Goal: Entertainment & Leisure: Consume media (video, audio)

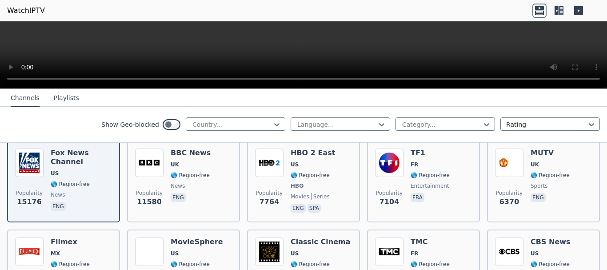
scroll to position [178, 0]
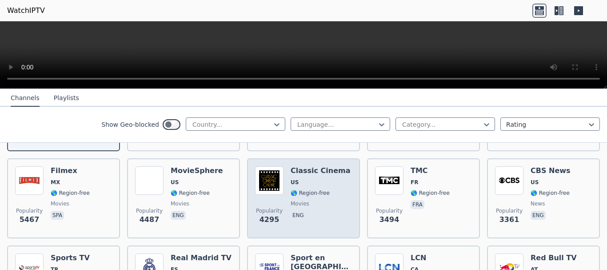
click at [270, 179] on img at bounding box center [269, 180] width 28 height 28
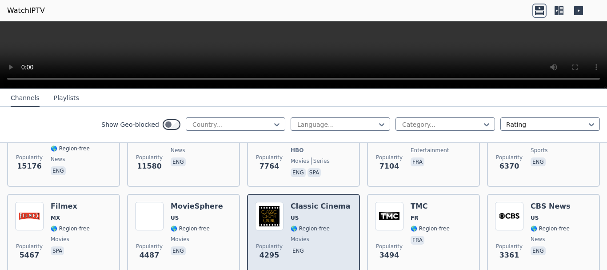
scroll to position [0, 0]
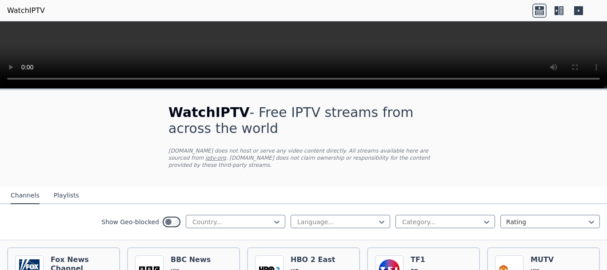
click at [576, 7] on icon at bounding box center [578, 10] width 9 height 9
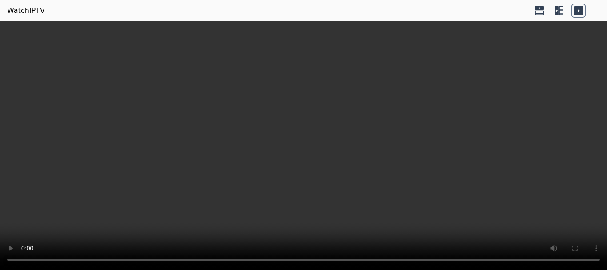
click at [541, 11] on icon at bounding box center [539, 12] width 9 height 4
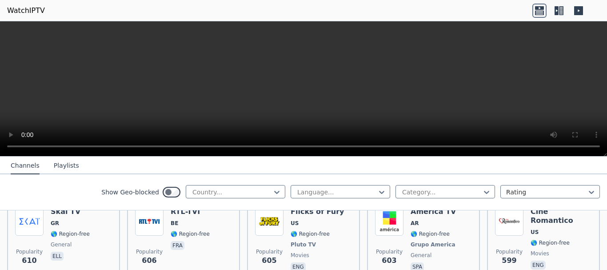
scroll to position [2369, 0]
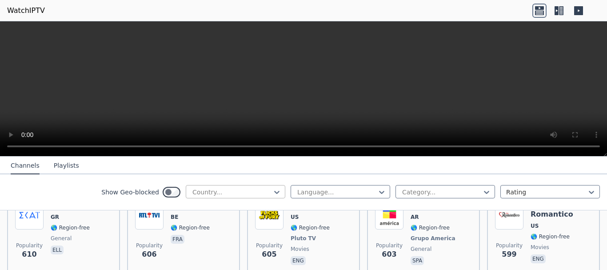
click at [238, 189] on div at bounding box center [232, 192] width 81 height 9
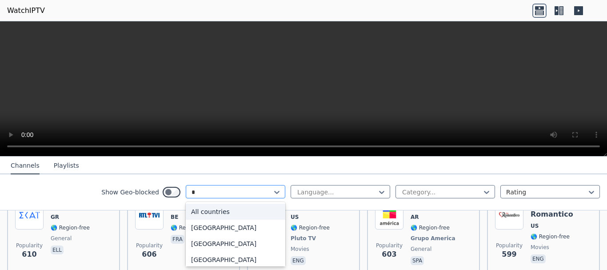
type input "**"
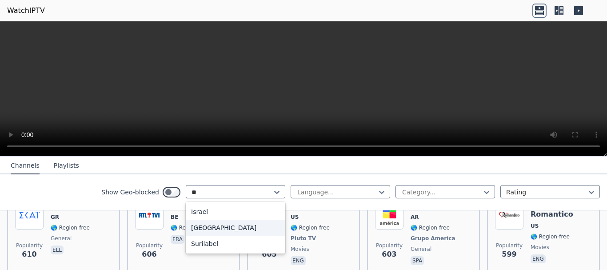
click at [200, 229] on div "[GEOGRAPHIC_DATA]" at bounding box center [236, 228] width 100 height 16
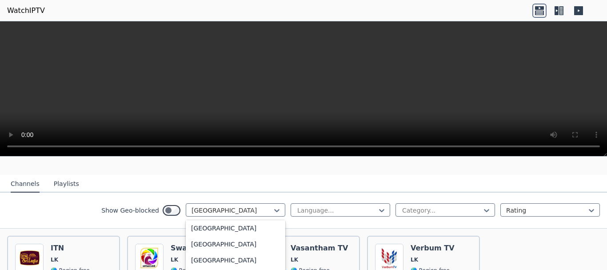
scroll to position [97, 0]
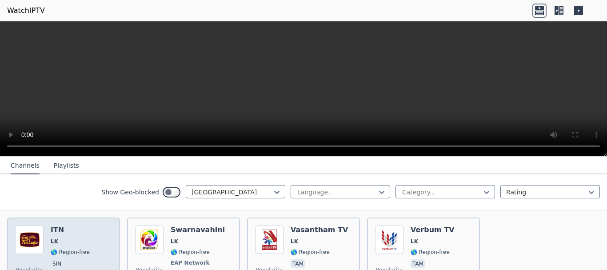
click at [42, 233] on img at bounding box center [29, 239] width 28 height 28
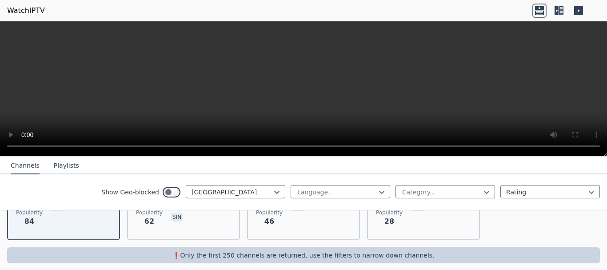
scroll to position [46, 0]
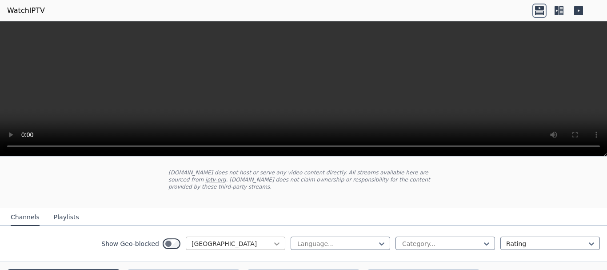
click at [272, 239] on icon at bounding box center [276, 243] width 9 height 9
drag, startPoint x: 216, startPoint y: 236, endPoint x: 178, endPoint y: 235, distance: 37.8
click at [178, 236] on div "Show Geo-blocked [GEOGRAPHIC_DATA]" at bounding box center [193, 243] width 184 height 14
click at [212, 239] on div at bounding box center [232, 243] width 81 height 9
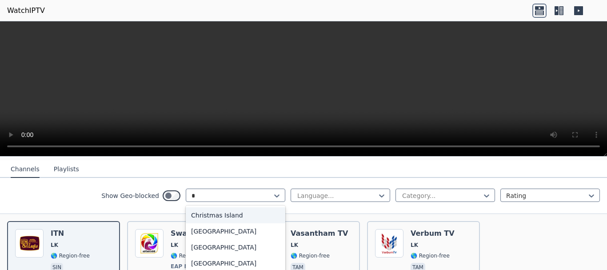
scroll to position [0, 0]
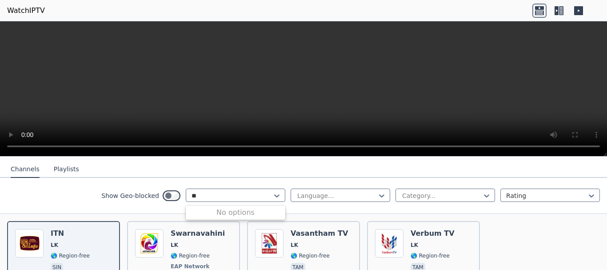
type input "*"
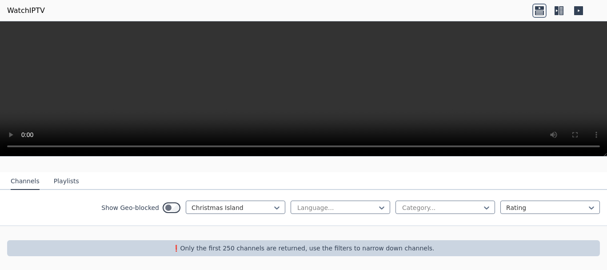
scroll to position [75, 0]
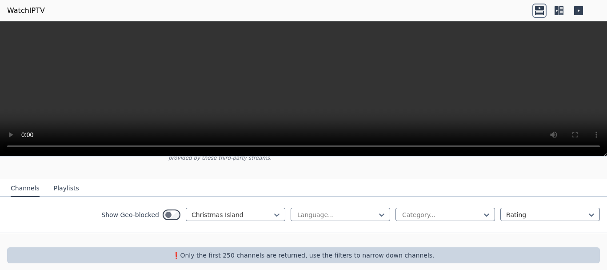
click at [57, 182] on button "Playlists" at bounding box center [66, 188] width 25 height 17
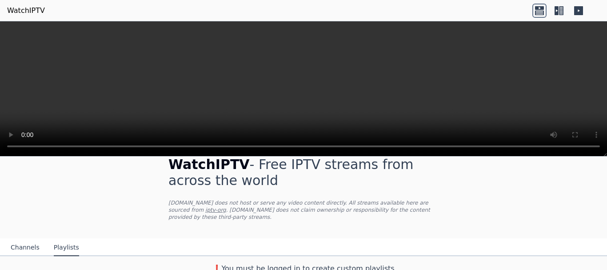
scroll to position [0, 0]
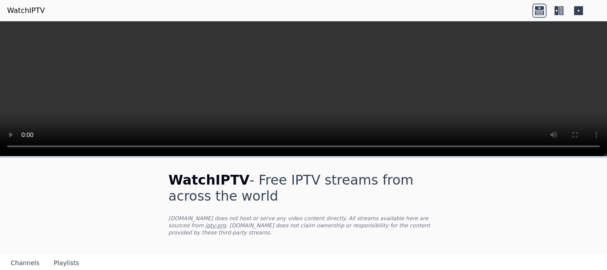
click at [17, 255] on button "Channels" at bounding box center [25, 263] width 29 height 17
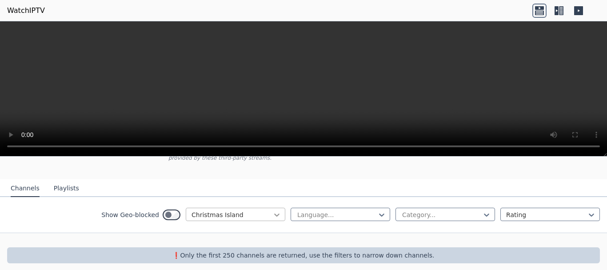
click at [272, 210] on icon at bounding box center [276, 214] width 9 height 9
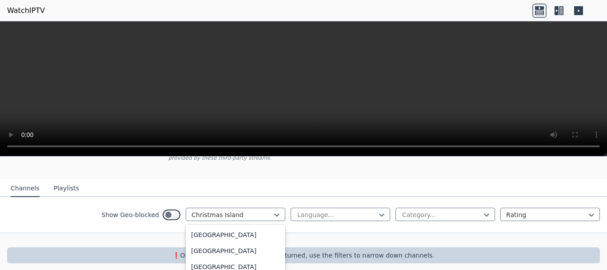
scroll to position [0, 0]
click at [216, 229] on div "All countries" at bounding box center [236, 234] width 100 height 16
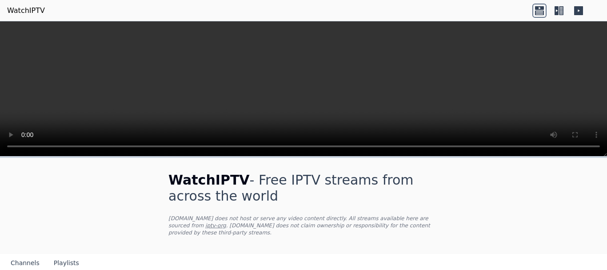
scroll to position [75, 0]
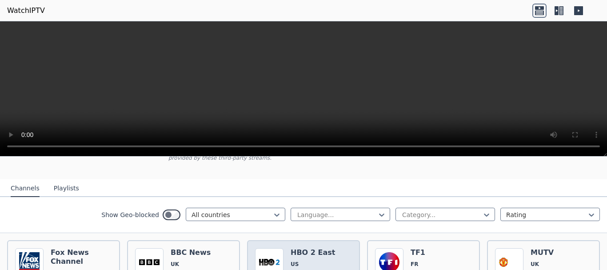
click at [268, 250] on img at bounding box center [269, 262] width 28 height 28
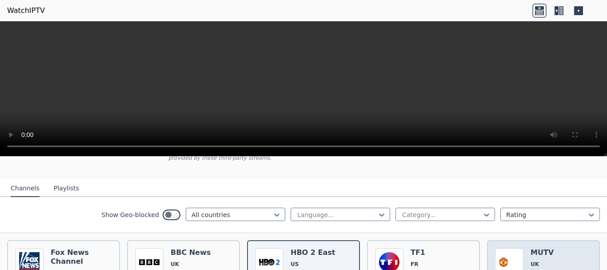
click at [515, 248] on img at bounding box center [509, 262] width 28 height 28
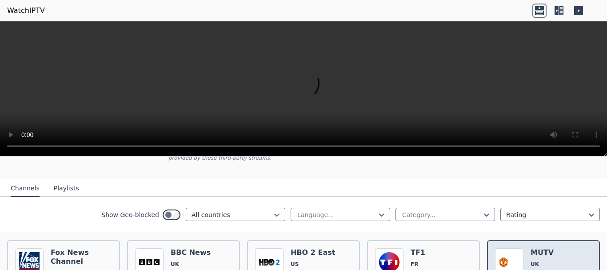
click at [515, 248] on img at bounding box center [509, 262] width 28 height 28
